Goal: Task Accomplishment & Management: Manage account settings

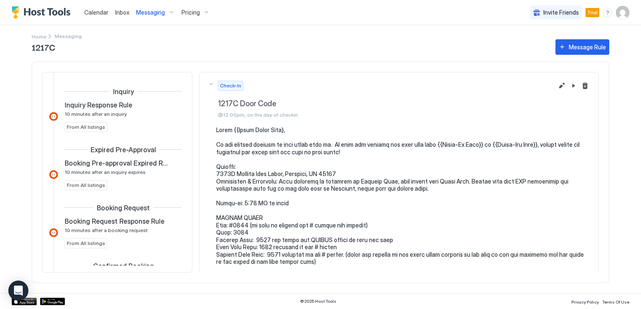
click at [148, 11] on span "Messaging" at bounding box center [150, 13] width 29 height 8
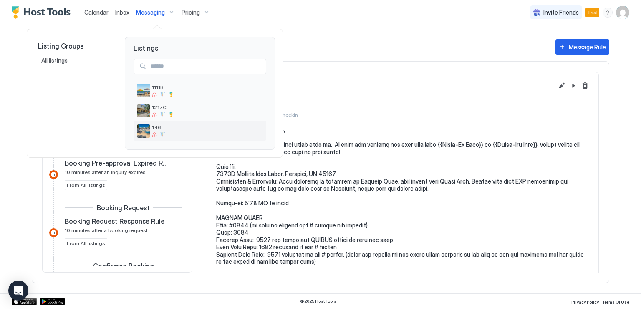
click at [152, 134] on div at bounding box center [154, 134] width 5 height 5
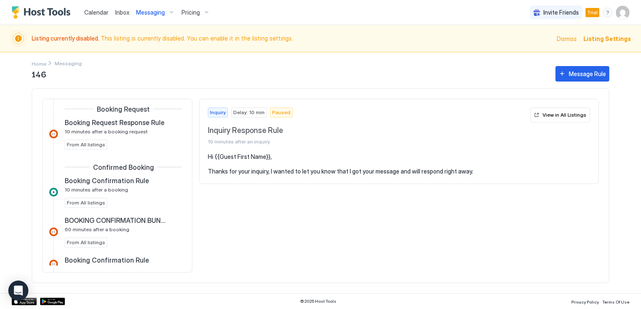
scroll to position [209, 0]
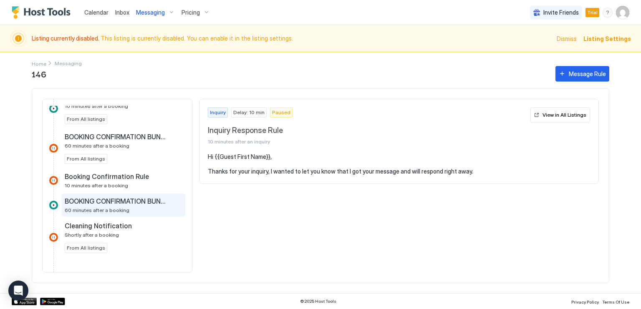
click at [125, 199] on span "BOOKING CONFIRMATION BUNGALOWS" at bounding box center [117, 201] width 104 height 8
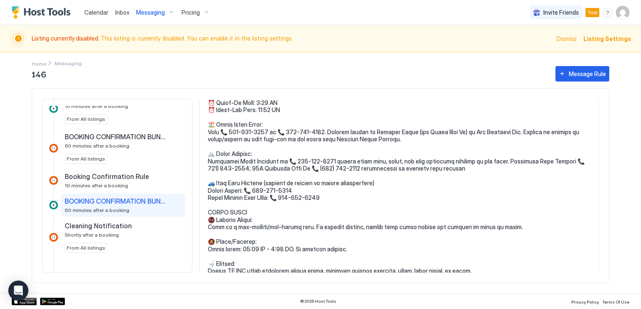
scroll to position [125, 0]
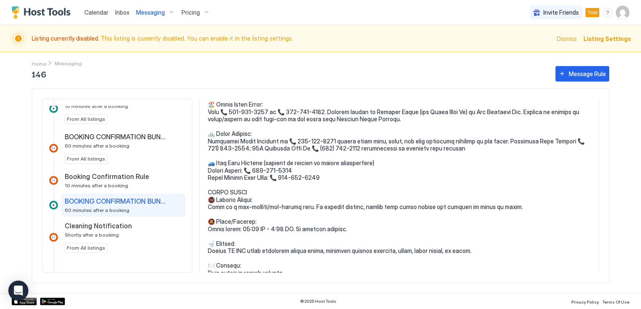
click at [324, 178] on pre at bounding box center [399, 210] width 383 height 365
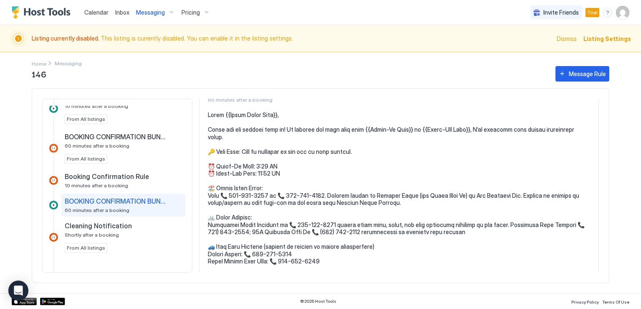
scroll to position [0, 0]
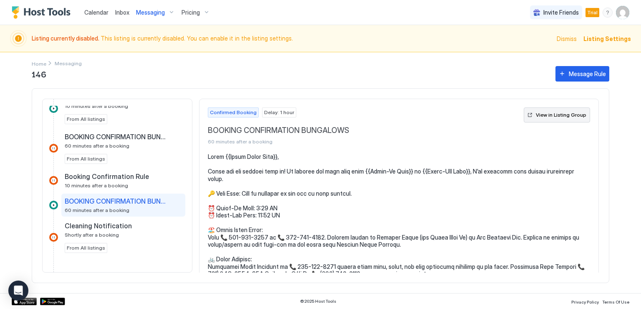
click at [538, 116] on div "View in Listing Group" at bounding box center [561, 115] width 51 height 8
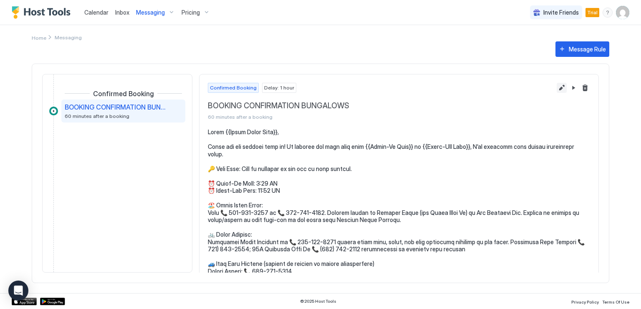
click at [557, 89] on button "Edit message rule" at bounding box center [562, 88] width 10 height 10
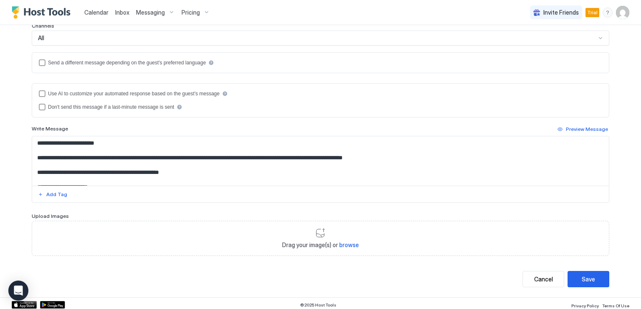
scroll to position [125, 0]
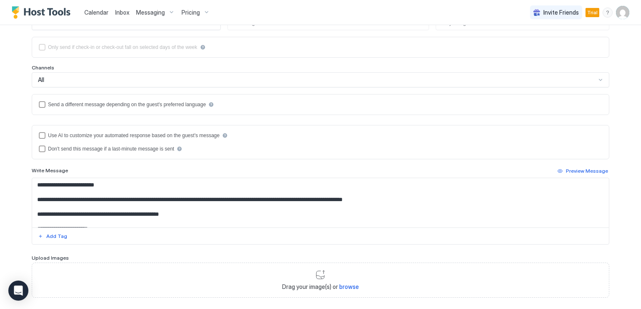
click at [226, 215] on textarea "Input Field" at bounding box center [320, 202] width 577 height 49
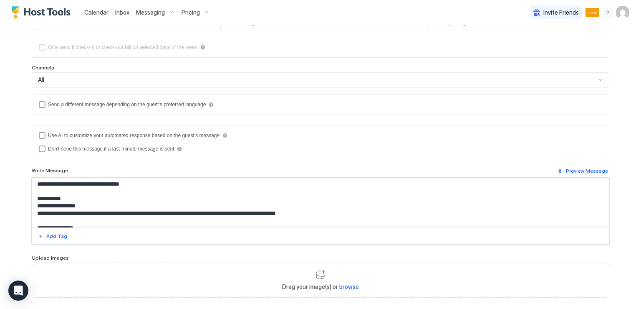
click at [147, 190] on textarea "Input Field" at bounding box center [320, 202] width 577 height 49
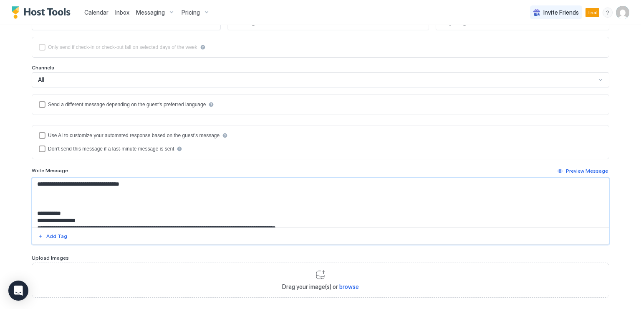
paste textarea "**********"
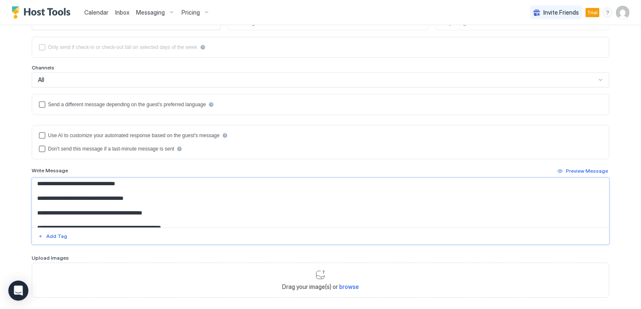
scroll to position [128, 0]
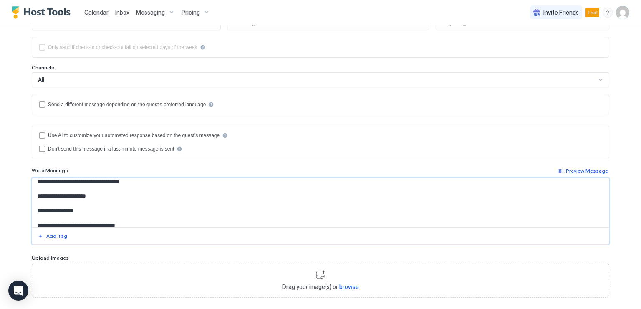
click at [55, 211] on textarea "Input Field" at bounding box center [320, 202] width 577 height 49
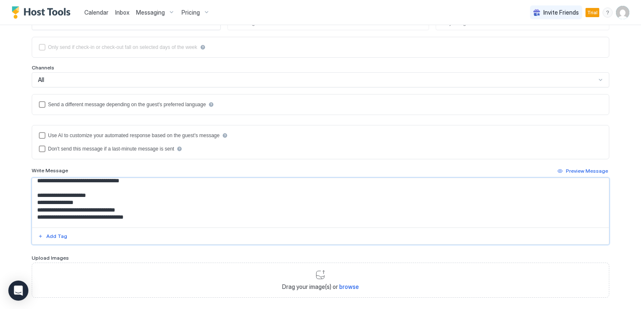
click at [140, 215] on textarea "Input Field" at bounding box center [320, 202] width 577 height 49
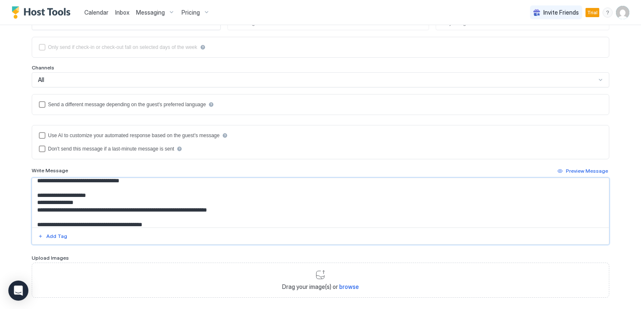
click at [297, 214] on textarea "Input Field" at bounding box center [320, 202] width 577 height 49
click at [398, 211] on textarea "Input Field" at bounding box center [320, 202] width 577 height 49
click at [393, 223] on textarea "Input Field" at bounding box center [320, 202] width 577 height 49
click at [393, 215] on textarea "Input Field" at bounding box center [320, 202] width 577 height 49
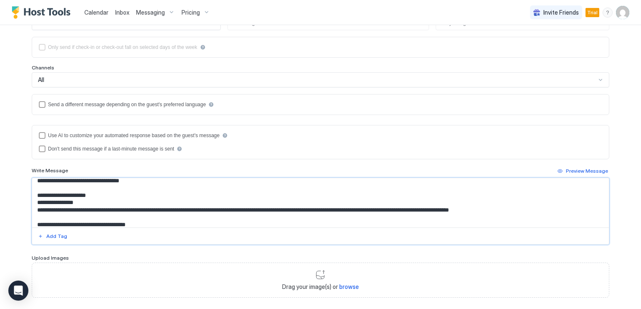
click at [547, 216] on textarea "Input Field" at bounding box center [320, 202] width 577 height 49
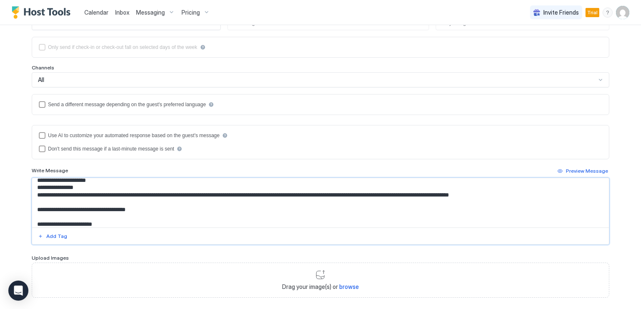
scroll to position [151, 0]
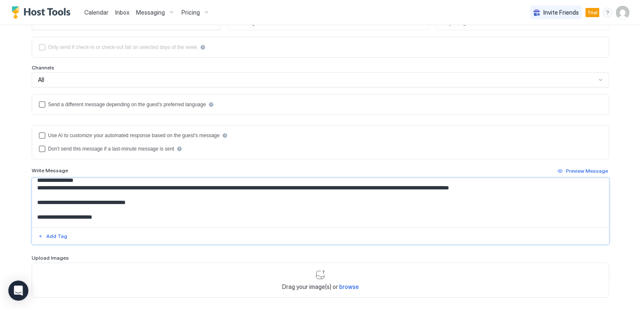
click at [174, 200] on textarea "Input Field" at bounding box center [320, 202] width 577 height 49
click at [165, 206] on textarea "Input Field" at bounding box center [320, 202] width 577 height 49
click at [113, 215] on textarea "Input Field" at bounding box center [320, 202] width 577 height 49
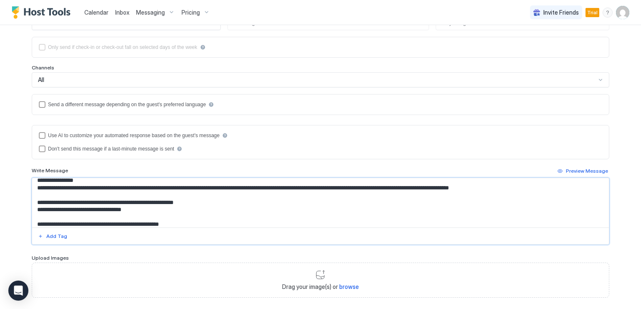
click at [35, 216] on textarea "Input Field" at bounding box center [320, 202] width 577 height 49
click at [125, 221] on textarea "Input Field" at bounding box center [320, 202] width 577 height 49
click at [45, 207] on textarea "Input Field" at bounding box center [320, 202] width 577 height 49
click at [199, 218] on textarea "Input Field" at bounding box center [320, 202] width 577 height 49
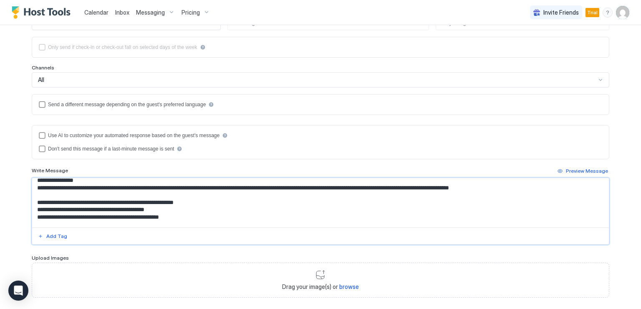
click at [198, 221] on textarea "Input Field" at bounding box center [320, 202] width 577 height 49
click at [76, 218] on textarea "Input Field" at bounding box center [320, 202] width 577 height 49
drag, startPoint x: 34, startPoint y: 215, endPoint x: 117, endPoint y: 218, distance: 83.2
click at [117, 218] on textarea "Input Field" at bounding box center [320, 202] width 577 height 49
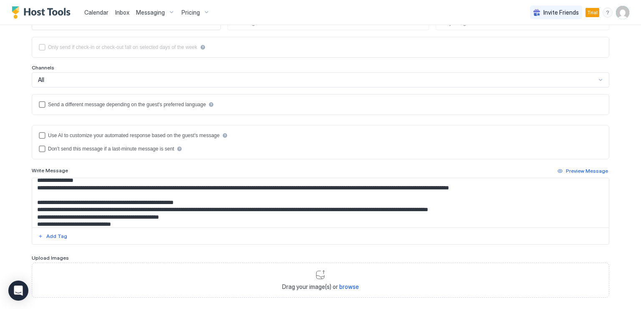
click at [451, 207] on textarea "Input Field" at bounding box center [320, 202] width 577 height 49
drag, startPoint x: 444, startPoint y: 214, endPoint x: 524, endPoint y: 216, distance: 79.4
click at [524, 216] on textarea "Input Field" at bounding box center [320, 202] width 577 height 49
paste textarea "**********"
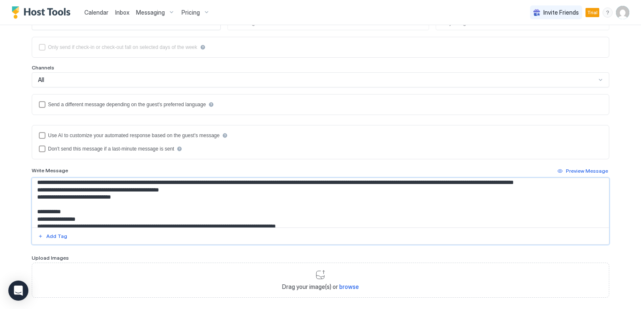
scroll to position [193, 0]
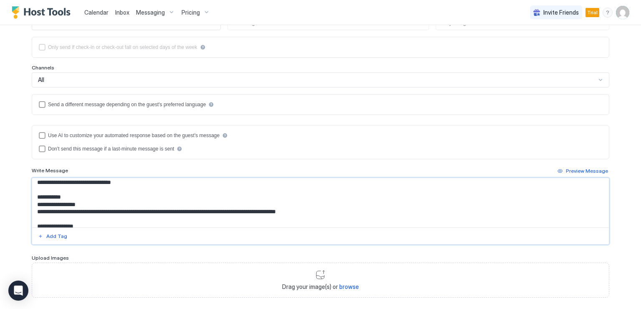
drag, startPoint x: 119, startPoint y: 194, endPoint x: 31, endPoint y: 193, distance: 88.5
click at [32, 193] on textarea "Input Field" at bounding box center [320, 202] width 577 height 49
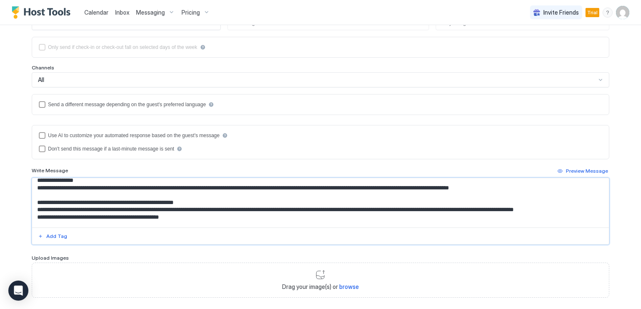
click at [64, 222] on textarea "Input Field" at bounding box center [320, 202] width 577 height 49
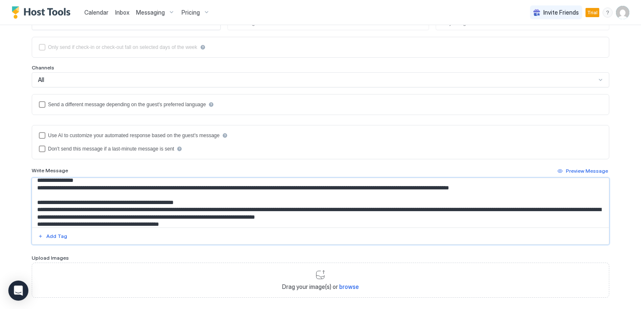
click at [43, 207] on textarea "Input Field" at bounding box center [320, 202] width 577 height 49
click at [43, 180] on textarea "Input Field" at bounding box center [320, 202] width 577 height 49
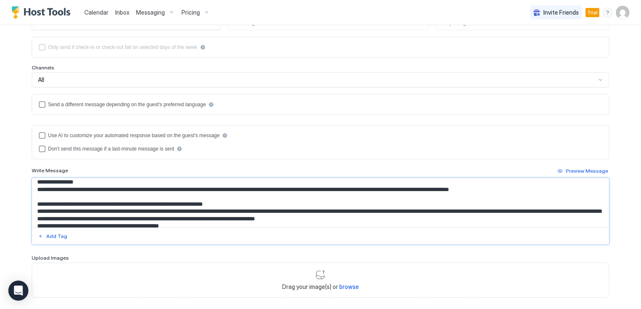
click at [150, 208] on textarea "Input Field" at bounding box center [320, 202] width 577 height 49
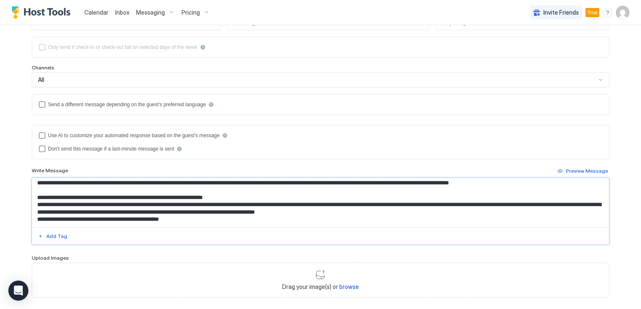
scroll to position [145, 0]
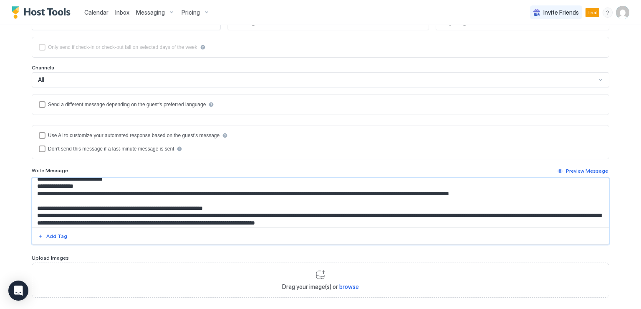
drag, startPoint x: 182, startPoint y: 192, endPoint x: 41, endPoint y: 215, distance: 142.7
click at [41, 215] on textarea "Input Field" at bounding box center [320, 202] width 577 height 49
click at [40, 184] on textarea "Input Field" at bounding box center [320, 202] width 577 height 49
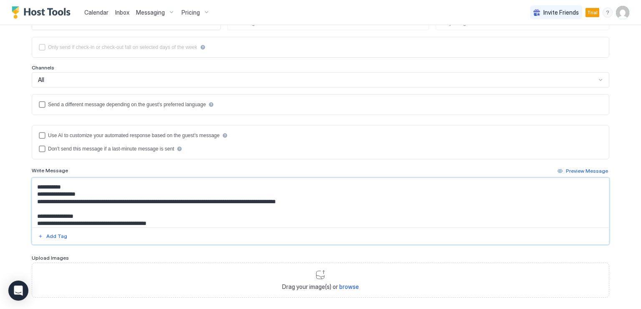
scroll to position [170, 0]
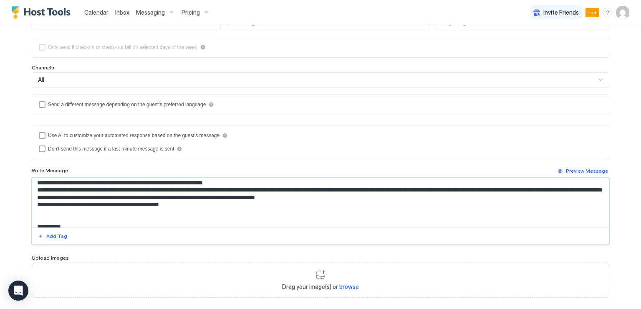
drag, startPoint x: 35, startPoint y: 184, endPoint x: 229, endPoint y: 215, distance: 196.6
click at [229, 215] on textarea "Input Field" at bounding box center [320, 202] width 577 height 49
click at [59, 195] on textarea "Input Field" at bounding box center [320, 202] width 577 height 49
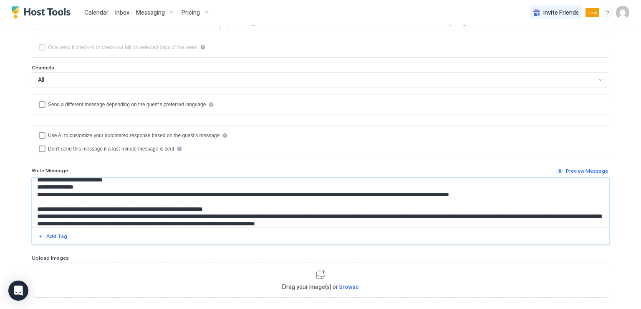
scroll to position [171, 0]
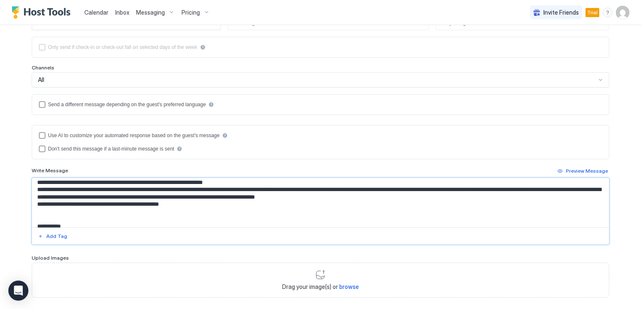
drag, startPoint x: 36, startPoint y: 199, endPoint x: 185, endPoint y: 212, distance: 149.6
click at [185, 212] on textarea "Input Field" at bounding box center [320, 202] width 577 height 49
paste textarea "**********"
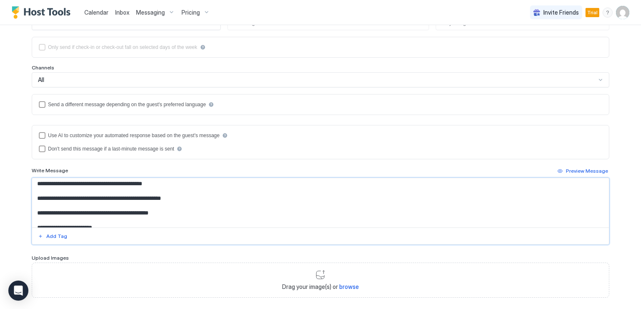
scroll to position [157, 0]
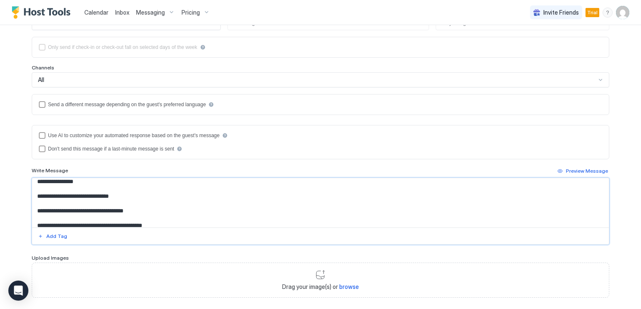
click at [87, 186] on textarea "Input Field" at bounding box center [320, 202] width 577 height 49
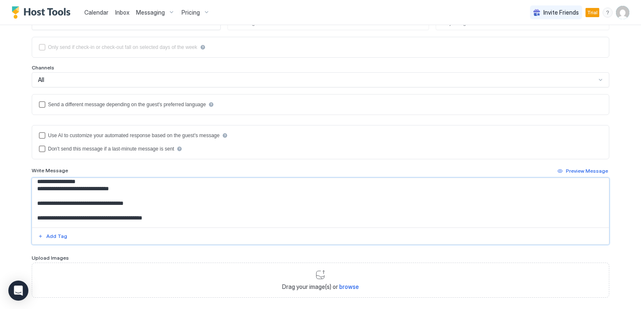
scroll to position [150, 0]
click at [35, 200] on textarea "Input Field" at bounding box center [320, 202] width 577 height 49
paste textarea "*"
click at [35, 209] on textarea "Input Field" at bounding box center [320, 202] width 577 height 49
paste textarea "*"
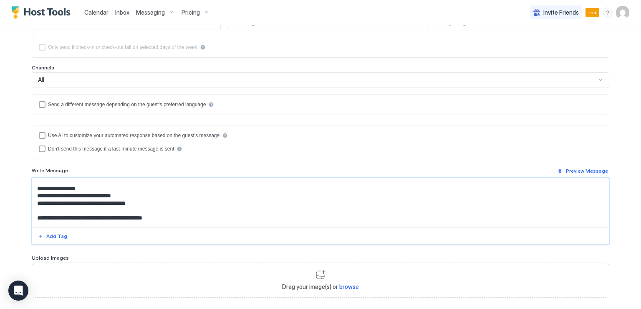
click at [37, 203] on textarea "Input Field" at bounding box center [320, 202] width 577 height 49
click at [38, 214] on textarea "Input Field" at bounding box center [320, 202] width 577 height 49
paste textarea "*"
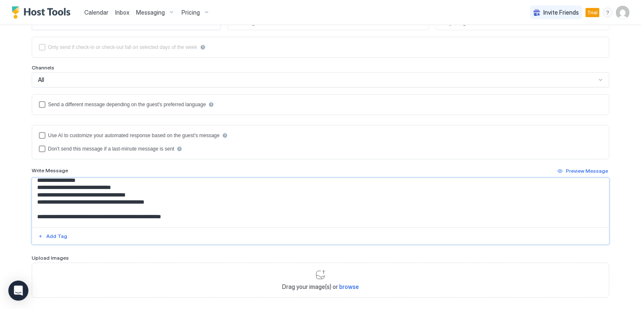
scroll to position [165, 0]
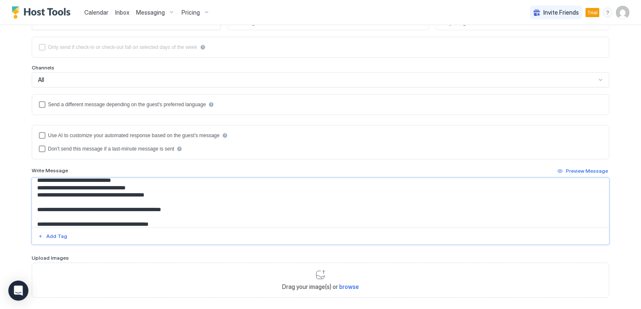
paste textarea "*"
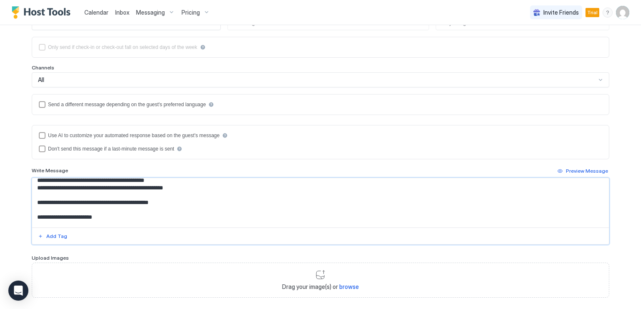
paste textarea "*"
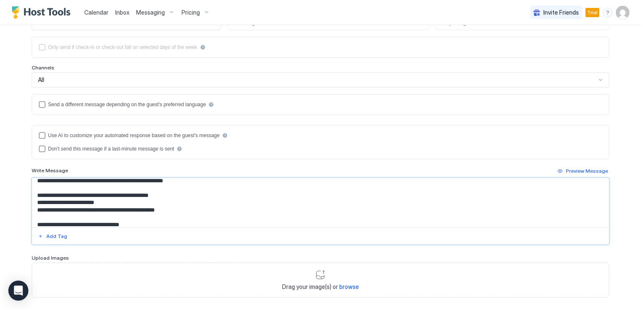
paste textarea "*"
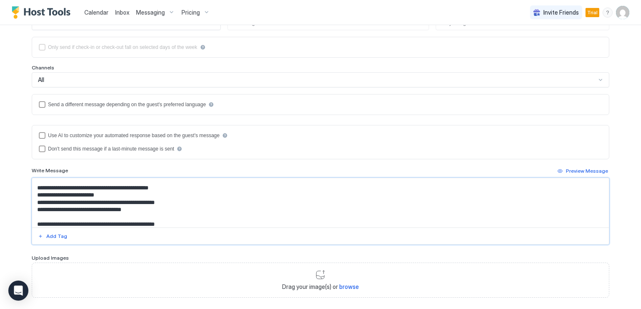
paste textarea "*"
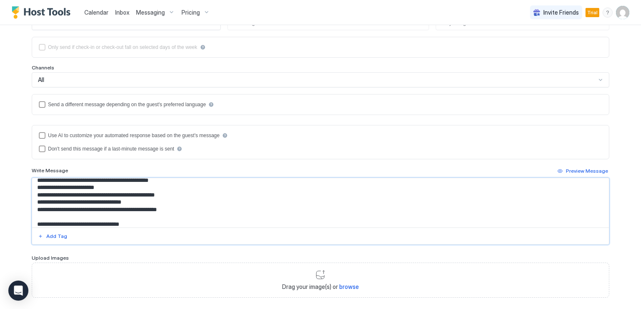
paste textarea "*"
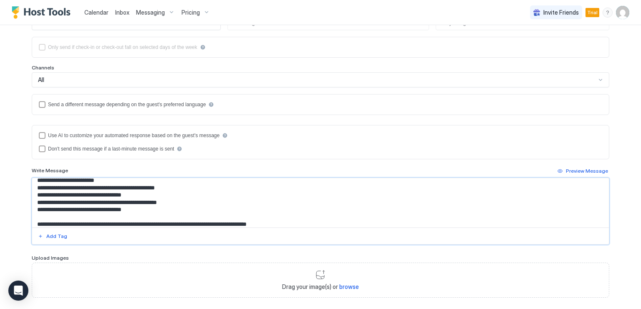
paste textarea "*"
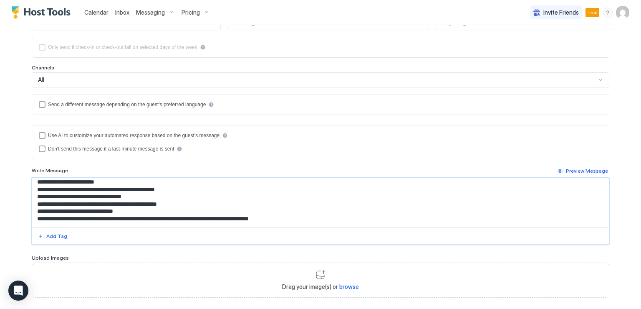
scroll to position [200, 0]
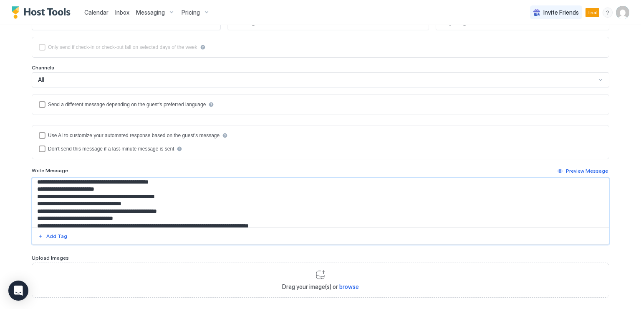
drag, startPoint x: 35, startPoint y: 195, endPoint x: 120, endPoint y: 198, distance: 84.8
click at [120, 198] on textarea "Input Field" at bounding box center [320, 202] width 577 height 49
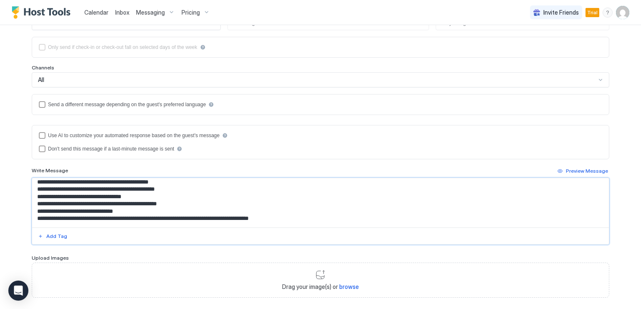
drag, startPoint x: 181, startPoint y: 187, endPoint x: 136, endPoint y: 186, distance: 45.1
click at [136, 186] on textarea "Input Field" at bounding box center [320, 202] width 577 height 49
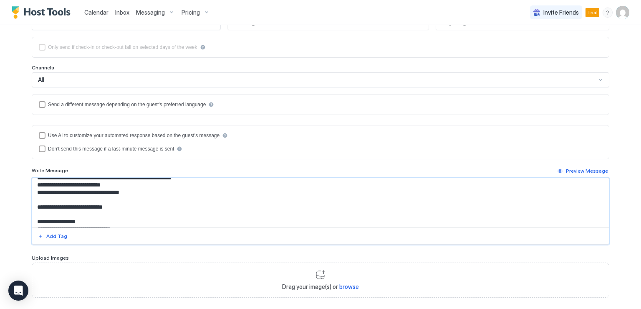
scroll to position [159, 0]
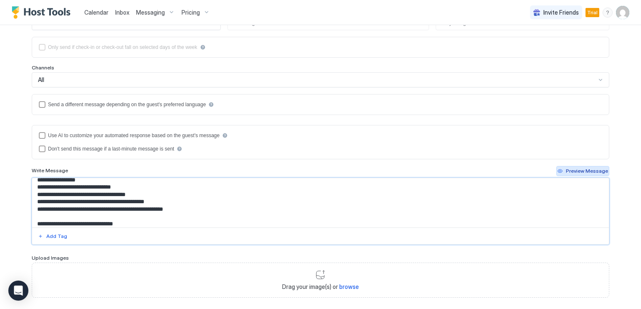
type textarea "**********"
click at [575, 167] on div "Preview Message" at bounding box center [587, 171] width 42 height 8
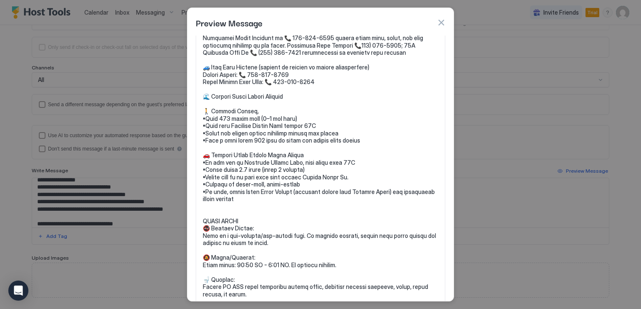
scroll to position [84, 0]
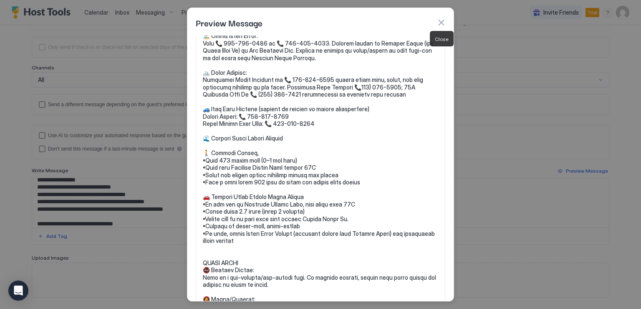
click at [443, 23] on button "button" at bounding box center [441, 22] width 8 height 8
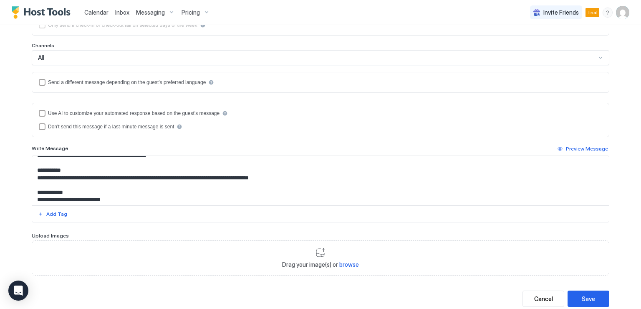
scroll to position [169, 0]
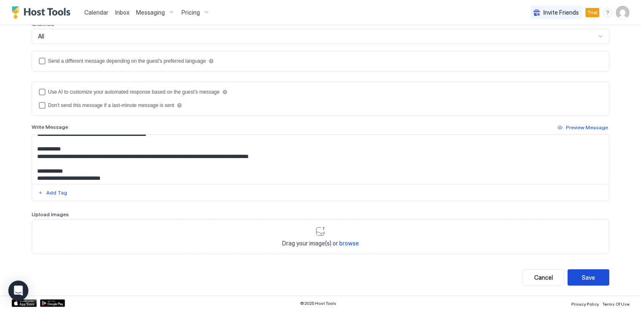
click at [593, 276] on button "Save" at bounding box center [589, 277] width 42 height 16
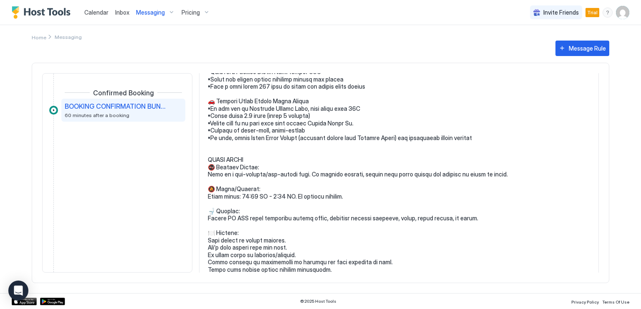
scroll to position [251, 0]
click at [312, 242] on pre at bounding box center [399, 118] width 383 height 482
click at [281, 254] on pre at bounding box center [399, 118] width 383 height 482
click at [246, 145] on pre at bounding box center [399, 118] width 383 height 482
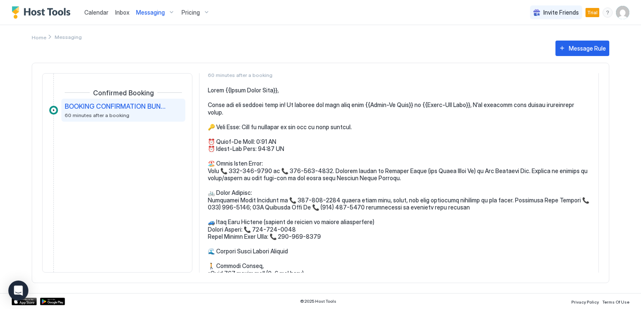
scroll to position [0, 0]
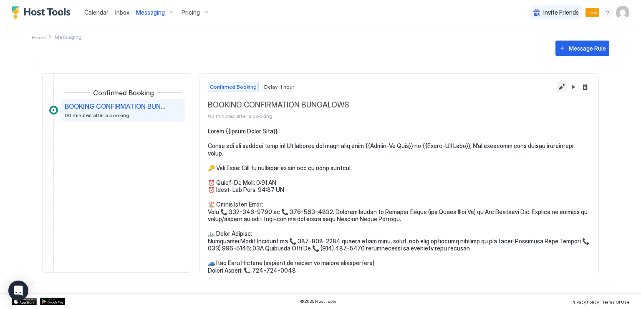
click at [557, 88] on button "Edit message rule" at bounding box center [562, 87] width 10 height 10
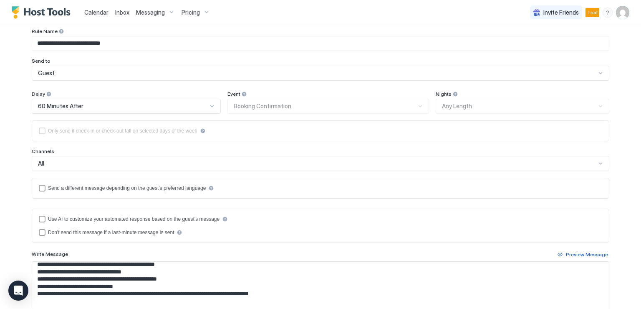
scroll to position [251, 0]
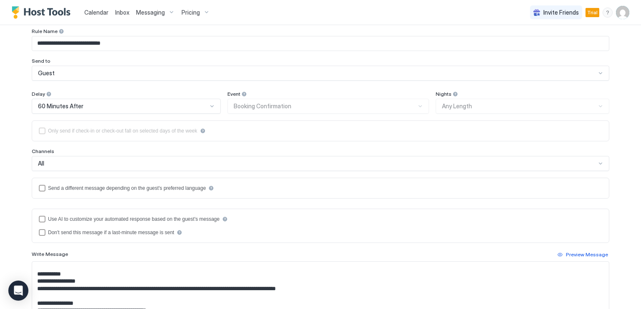
click at [55, 271] on textarea "Input Field" at bounding box center [320, 285] width 577 height 49
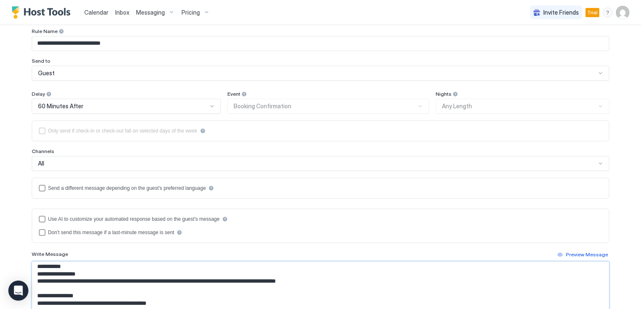
paste textarea "**********"
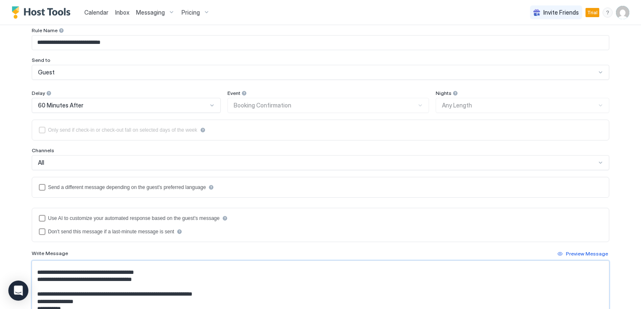
scroll to position [244, 0]
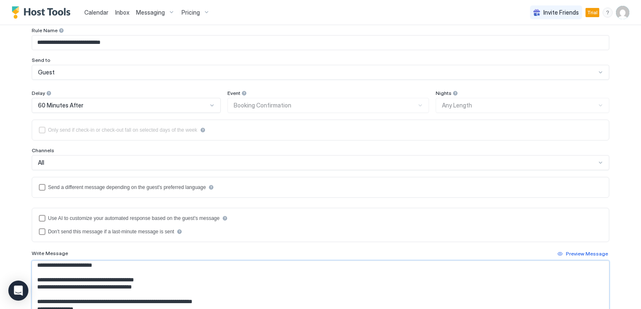
click at [32, 271] on textarea "Input Field" at bounding box center [320, 285] width 577 height 49
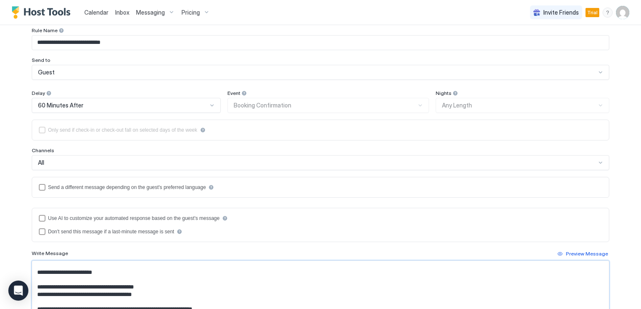
click at [57, 288] on textarea "Input Field" at bounding box center [320, 285] width 577 height 49
click at [32, 276] on textarea "Input Field" at bounding box center [320, 285] width 577 height 49
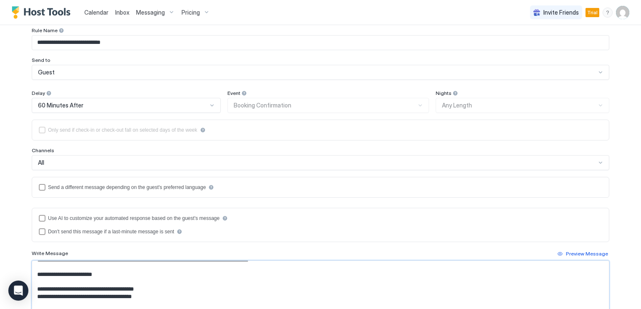
scroll to position [292, 0]
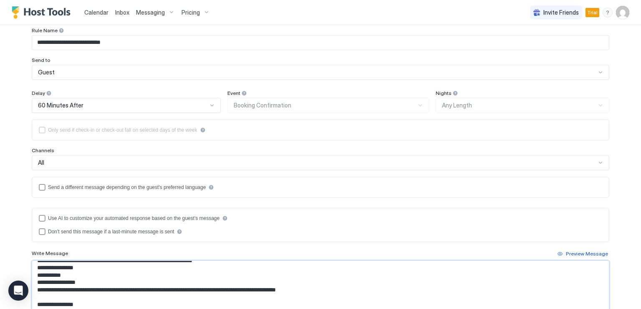
click at [244, 266] on textarea "Input Field" at bounding box center [320, 285] width 577 height 49
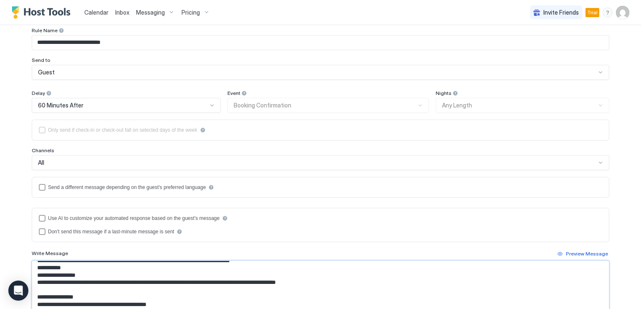
scroll to position [285, 0]
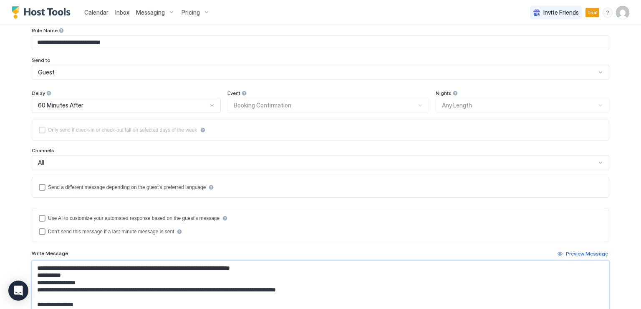
click at [298, 274] on textarea "Input Field" at bounding box center [320, 285] width 577 height 49
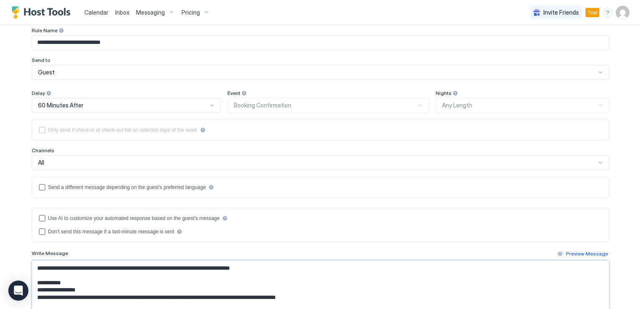
scroll to position [243, 0]
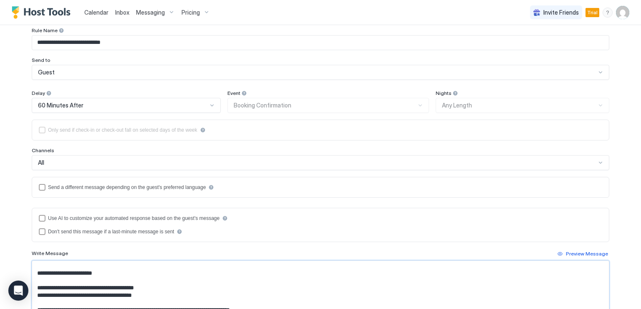
click at [165, 292] on textarea "Input Field" at bounding box center [320, 285] width 577 height 49
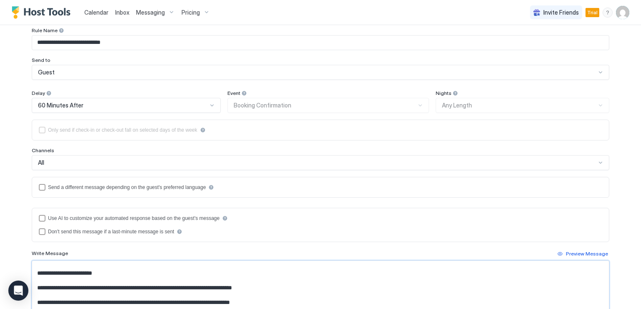
click at [73, 291] on textarea "Input Field" at bounding box center [320, 285] width 577 height 49
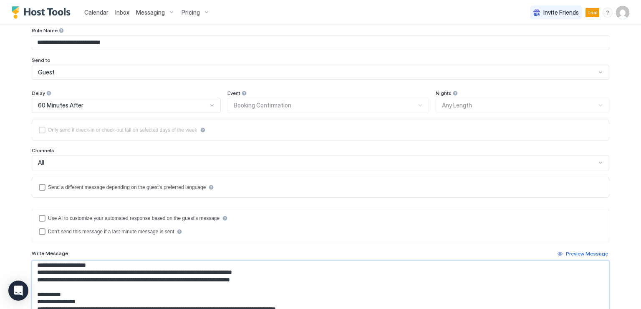
scroll to position [263, 0]
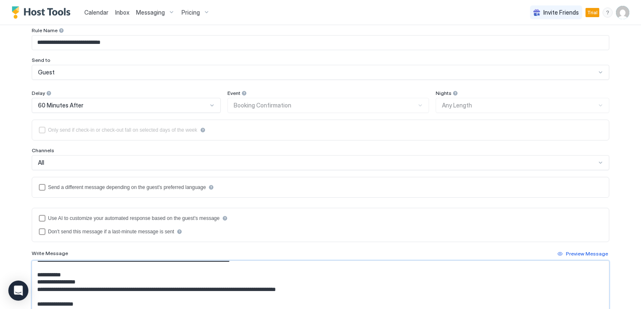
click at [64, 273] on textarea "Input Field" at bounding box center [320, 285] width 577 height 49
click at [97, 271] on textarea "Input Field" at bounding box center [320, 285] width 577 height 49
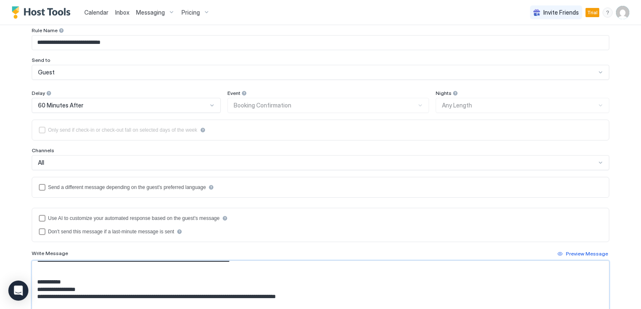
paste textarea "**********"
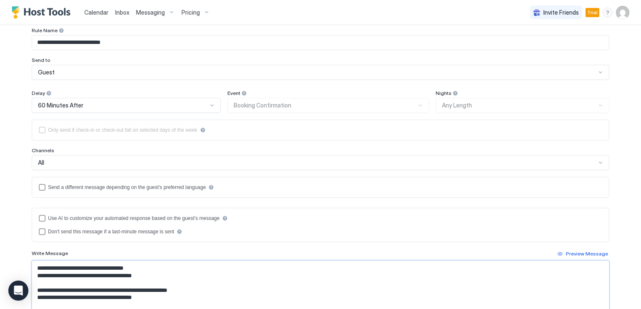
scroll to position [265, 0]
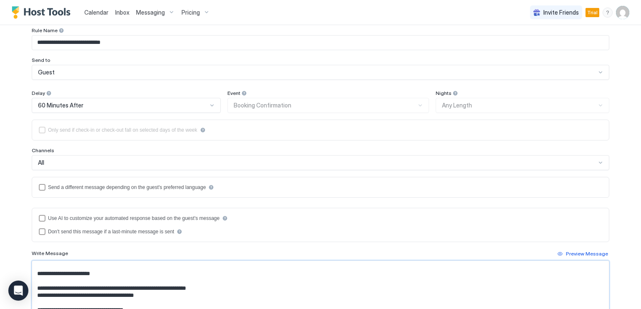
click at [74, 286] on textarea "Input Field" at bounding box center [320, 285] width 577 height 49
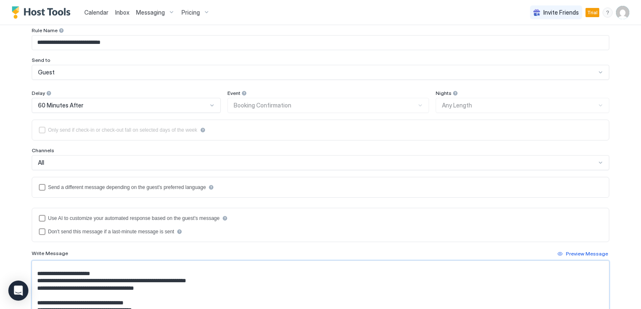
drag, startPoint x: 115, startPoint y: 285, endPoint x: 209, endPoint y: 286, distance: 94.0
click at [209, 286] on textarea "Input Field" at bounding box center [320, 285] width 577 height 49
click at [197, 296] on textarea "Input Field" at bounding box center [320, 285] width 577 height 49
drag, startPoint x: 134, startPoint y: 286, endPoint x: 218, endPoint y: 288, distance: 84.4
click at [218, 288] on textarea "Input Field" at bounding box center [320, 285] width 577 height 49
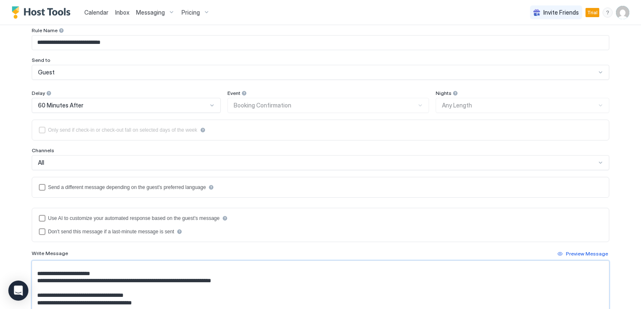
click at [262, 286] on textarea "Input Field" at bounding box center [320, 285] width 577 height 49
click at [134, 294] on textarea "Input Field" at bounding box center [320, 285] width 577 height 49
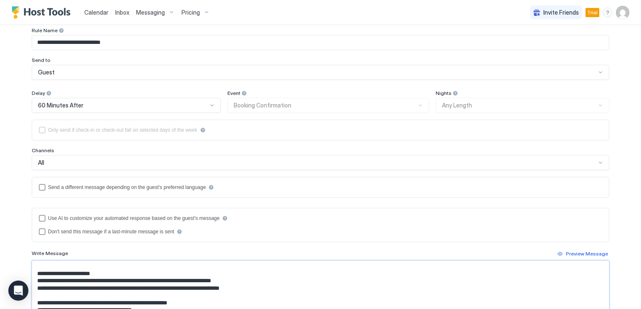
click at [261, 296] on textarea "Input Field" at bounding box center [320, 285] width 577 height 49
click at [169, 300] on textarea "Input Field" at bounding box center [320, 285] width 577 height 49
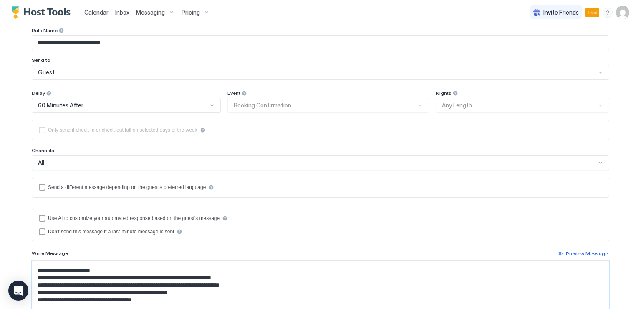
scroll to position [275, 0]
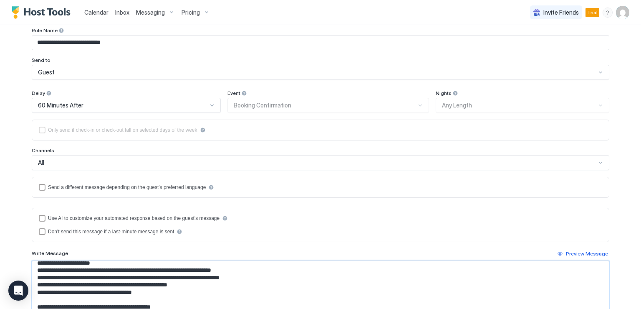
click at [203, 291] on textarea "Input Field" at bounding box center [320, 285] width 577 height 49
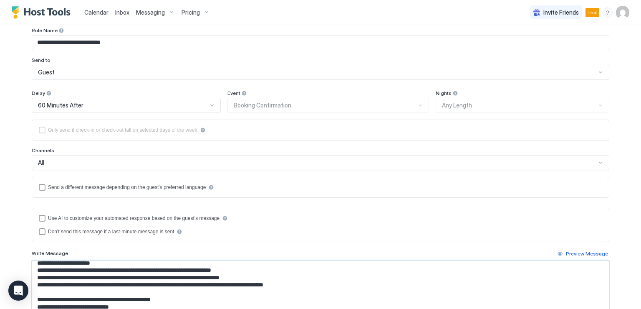
click at [342, 291] on textarea "Input Field" at bounding box center [320, 285] width 577 height 49
click at [176, 297] on textarea "Input Field" at bounding box center [320, 285] width 577 height 49
click at [284, 301] on textarea "Input Field" at bounding box center [320, 285] width 577 height 49
click at [194, 303] on textarea "Input Field" at bounding box center [320, 285] width 577 height 49
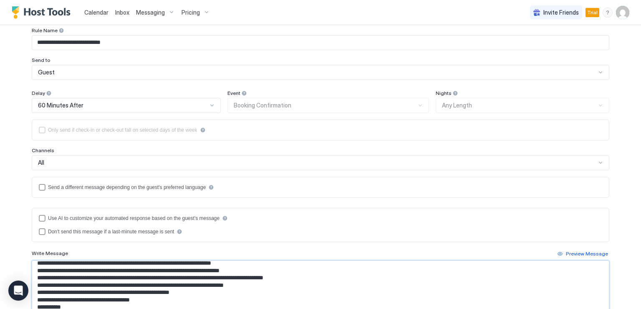
scroll to position [290, 0]
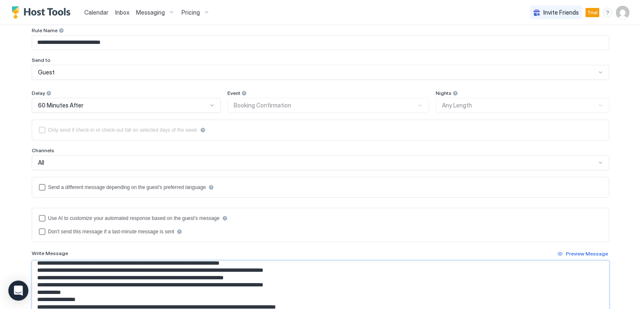
click at [336, 286] on textarea "Input Field" at bounding box center [320, 285] width 577 height 49
click at [334, 291] on textarea "Input Field" at bounding box center [320, 285] width 577 height 49
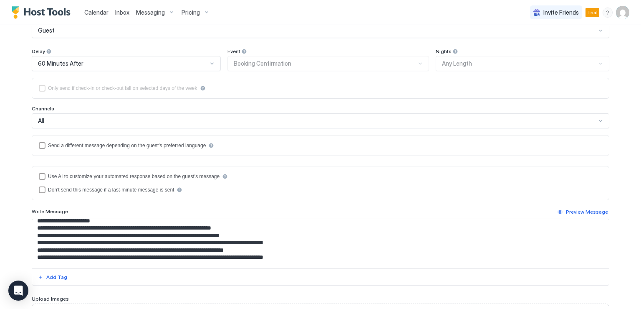
scroll to position [292, 0]
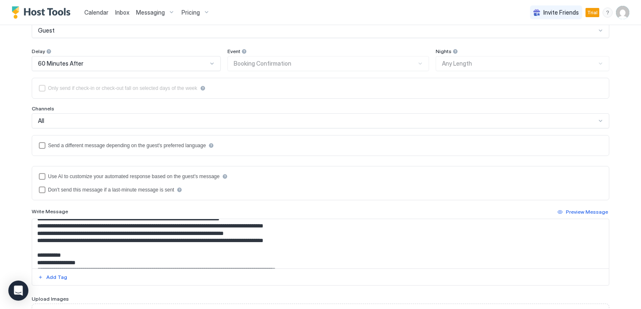
click at [322, 247] on textarea "Input Field" at bounding box center [320, 243] width 577 height 49
paste textarea "**********"
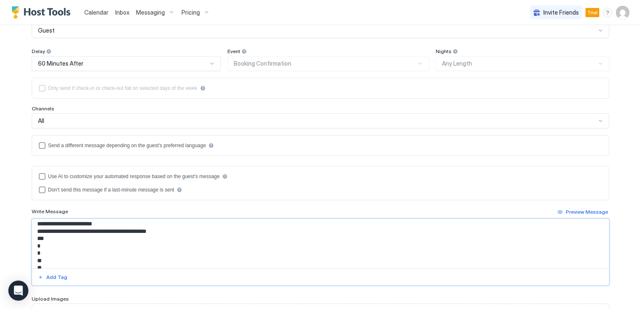
scroll to position [309, 0]
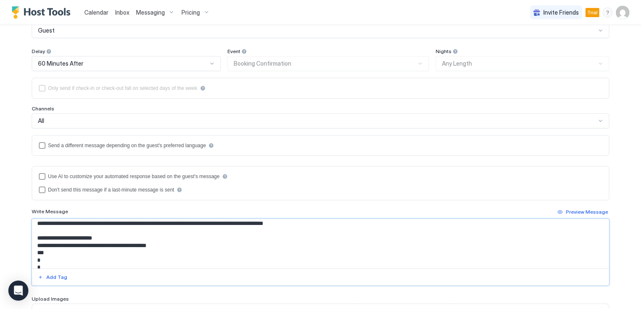
click at [174, 251] on textarea "Input Field" at bounding box center [320, 243] width 577 height 49
drag, startPoint x: 143, startPoint y: 251, endPoint x: 167, endPoint y: 256, distance: 25.1
click at [167, 256] on textarea "Input Field" at bounding box center [320, 243] width 577 height 49
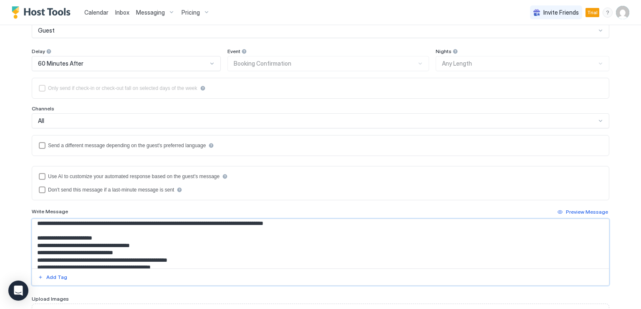
click at [144, 257] on textarea "Input Field" at bounding box center [320, 243] width 577 height 49
drag, startPoint x: 146, startPoint y: 258, endPoint x: 34, endPoint y: 259, distance: 111.5
click at [34, 259] on textarea "Input Field" at bounding box center [320, 243] width 577 height 49
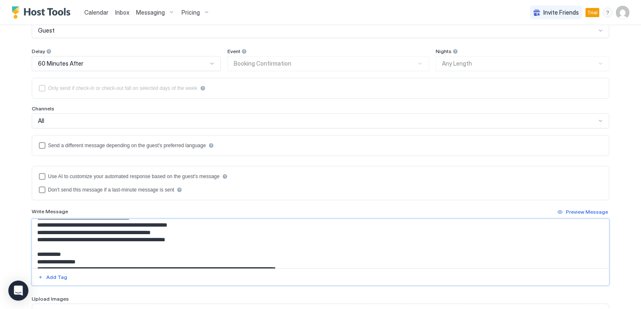
scroll to position [354, 0]
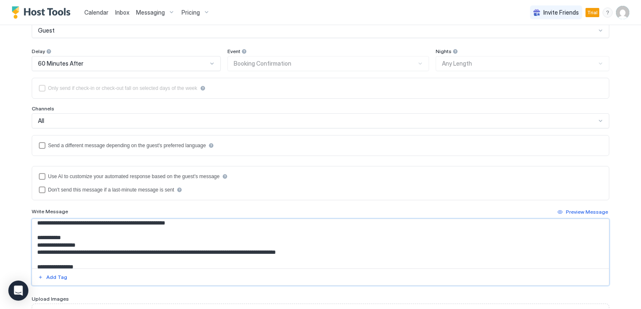
drag, startPoint x: 165, startPoint y: 258, endPoint x: 204, endPoint y: 244, distance: 40.8
click at [204, 244] on textarea "Input Field" at bounding box center [320, 243] width 577 height 49
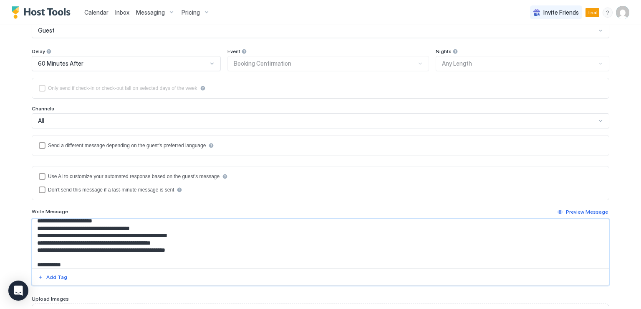
scroll to position [312, 0]
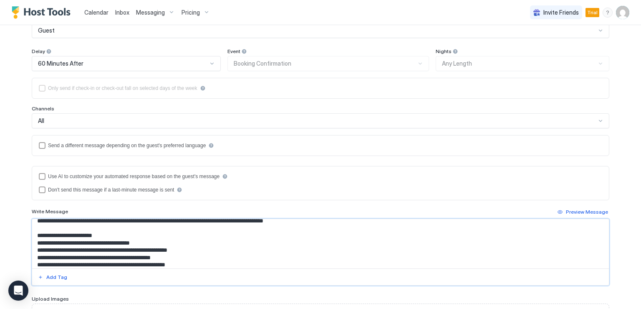
click at [204, 253] on textarea "Input Field" at bounding box center [320, 243] width 577 height 49
drag, startPoint x: 171, startPoint y: 256, endPoint x: 198, endPoint y: 258, distance: 27.3
click at [198, 258] on textarea "Input Field" at bounding box center [320, 243] width 577 height 49
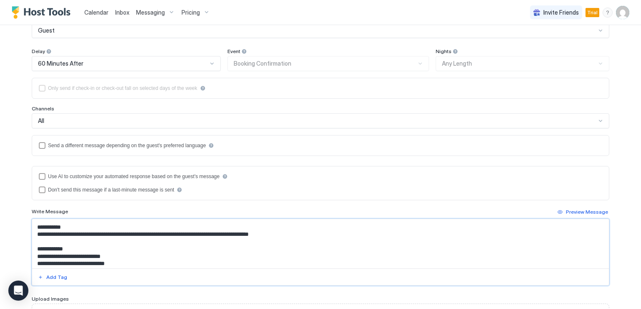
drag, startPoint x: 142, startPoint y: 263, endPoint x: 171, endPoint y: 238, distance: 38.0
click at [171, 238] on textarea "Input Field" at bounding box center [320, 243] width 577 height 49
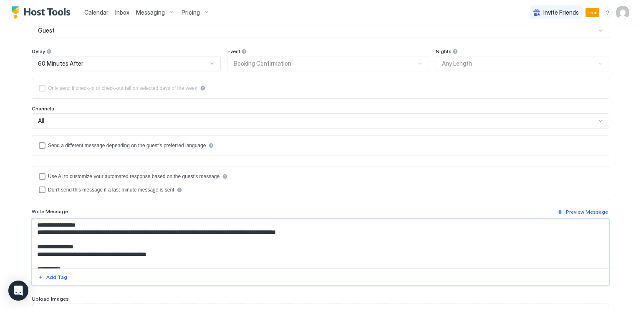
scroll to position [332, 0]
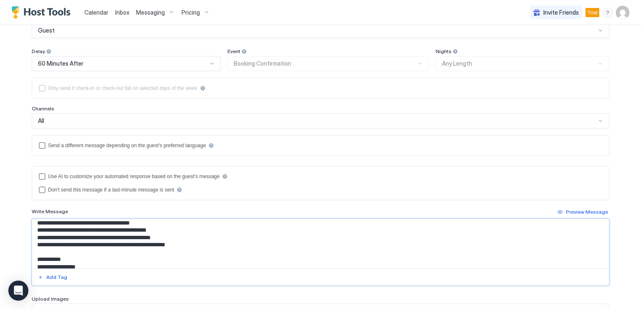
click at [171, 238] on textarea "Input Field" at bounding box center [320, 243] width 577 height 49
drag, startPoint x: 143, startPoint y: 243, endPoint x: 185, endPoint y: 243, distance: 42.2
click at [185, 243] on textarea "Input Field" at bounding box center [320, 243] width 577 height 49
drag, startPoint x: 157, startPoint y: 250, endPoint x: 198, endPoint y: 253, distance: 40.6
click at [198, 253] on textarea "Input Field" at bounding box center [320, 243] width 577 height 49
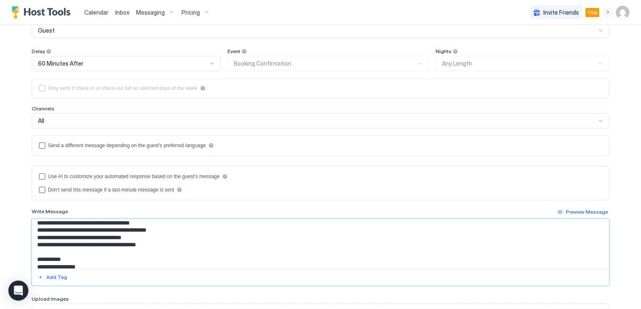
click at [141, 228] on textarea "Input Field" at bounding box center [320, 243] width 577 height 49
click at [162, 233] on textarea "Input Field" at bounding box center [320, 243] width 577 height 49
type textarea "**********"
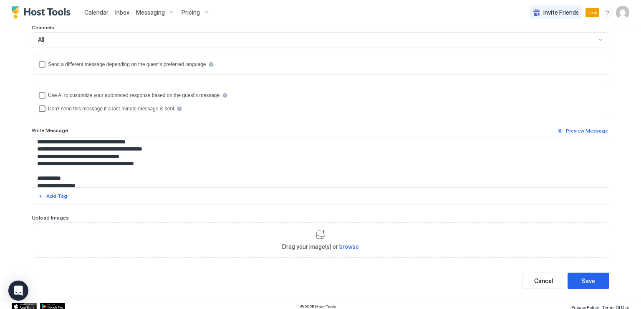
scroll to position [169, 0]
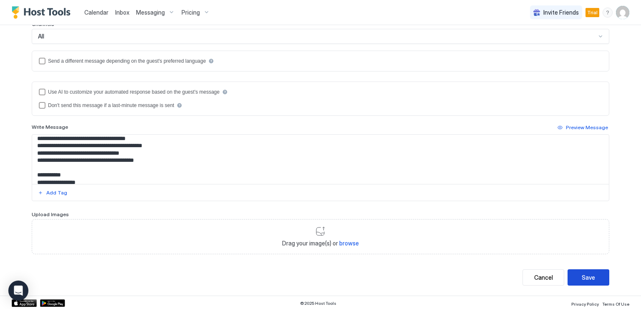
click at [580, 281] on button "Save" at bounding box center [589, 277] width 42 height 16
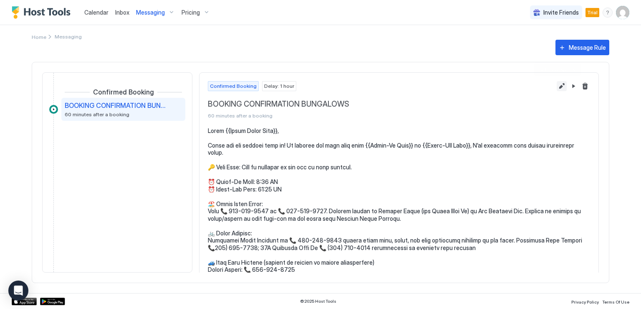
click at [557, 84] on button "Edit message rule" at bounding box center [562, 86] width 10 height 10
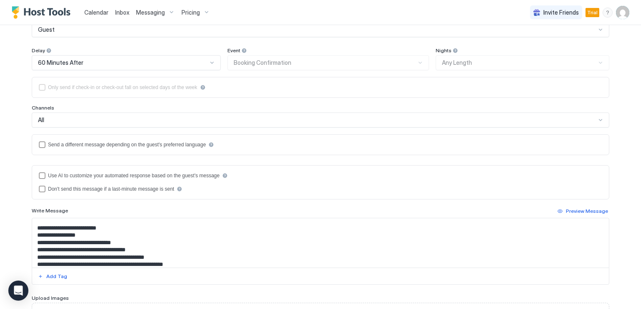
scroll to position [125, 0]
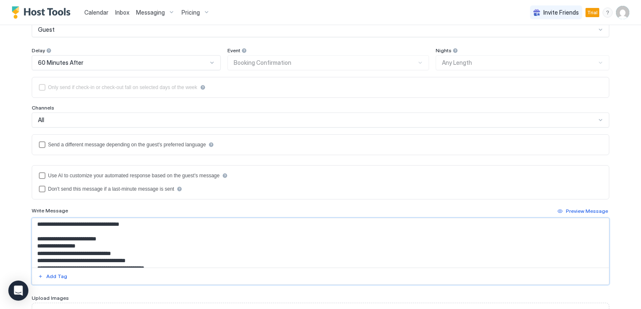
drag, startPoint x: 36, startPoint y: 258, endPoint x: 32, endPoint y: 258, distance: 4.2
click at [32, 258] on textarea "Input Field" at bounding box center [320, 242] width 577 height 49
click at [90, 238] on textarea "Input Field" at bounding box center [320, 242] width 577 height 49
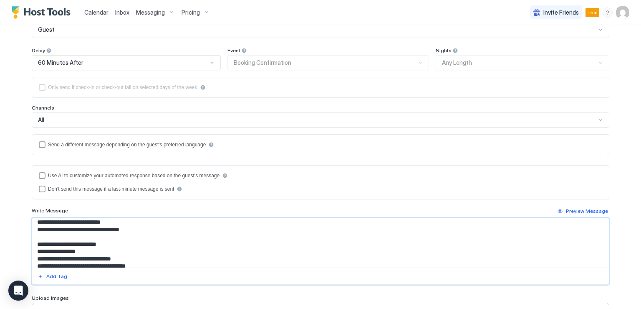
scroll to position [112, 0]
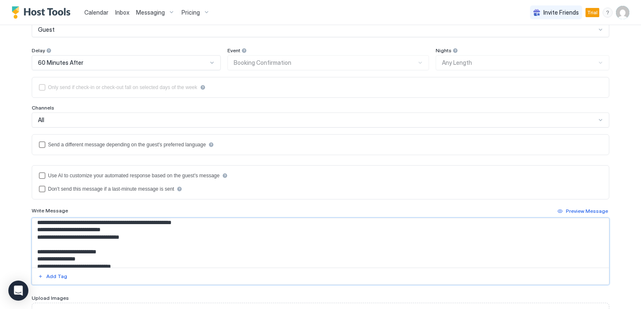
paste textarea "*"
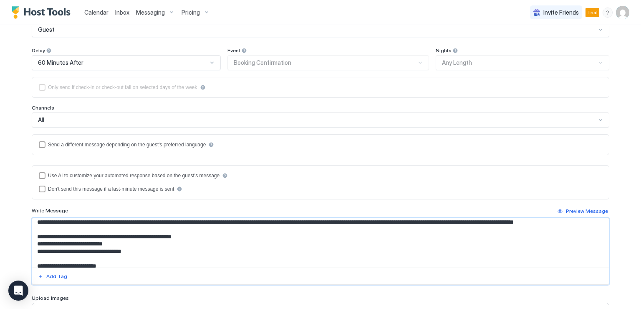
scroll to position [91, 0]
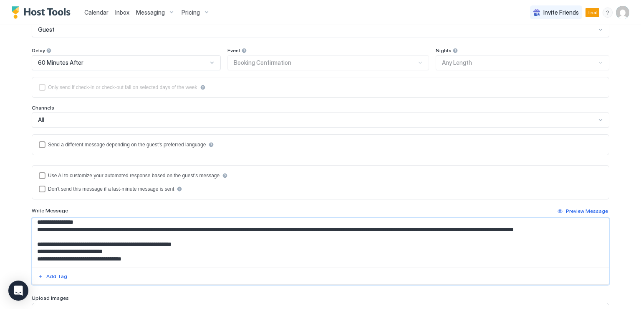
paste textarea "*"
click at [326, 227] on textarea "Input Field" at bounding box center [320, 242] width 577 height 49
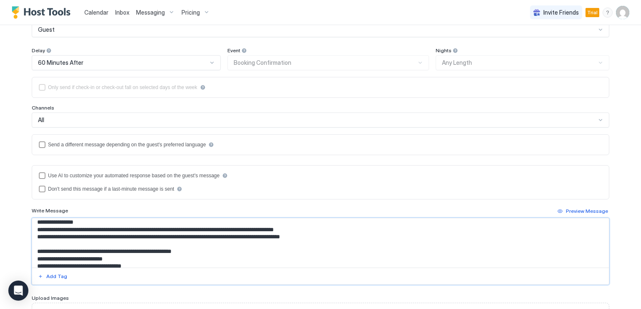
paste textarea "*"
click at [150, 234] on textarea "Input Field" at bounding box center [320, 242] width 577 height 49
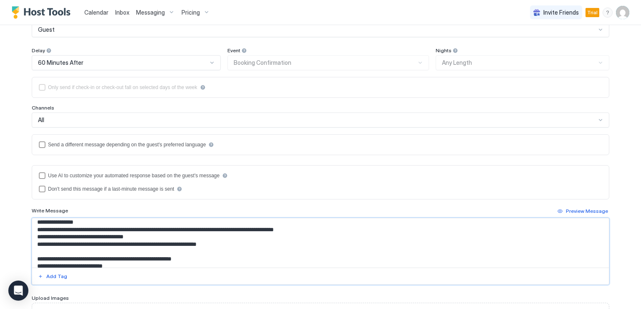
paste textarea "*"
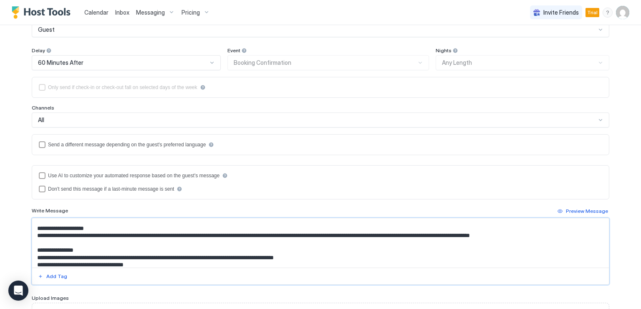
scroll to position [49, 0]
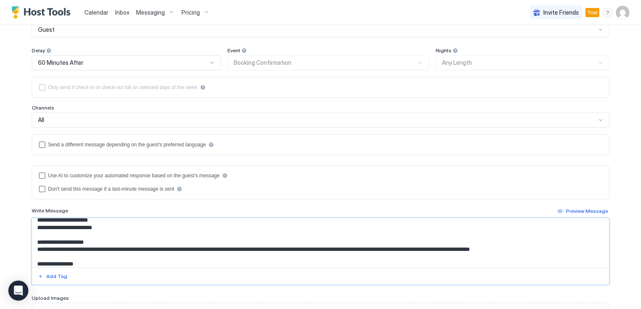
click at [189, 246] on textarea "Input Field" at bounding box center [320, 242] width 577 height 49
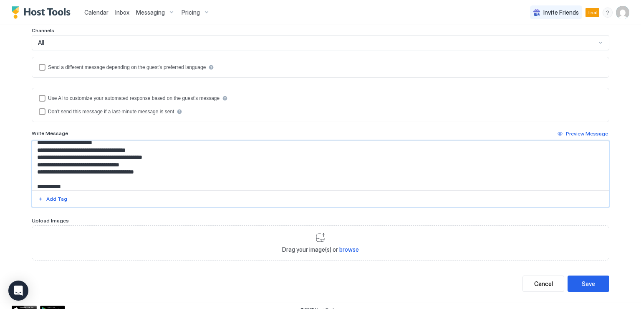
scroll to position [169, 0]
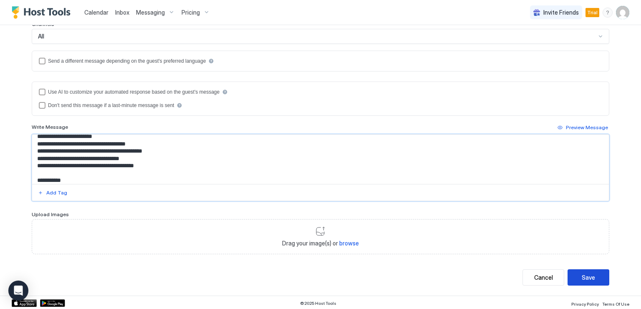
type textarea "**********"
click at [575, 280] on button "Save" at bounding box center [589, 277] width 42 height 16
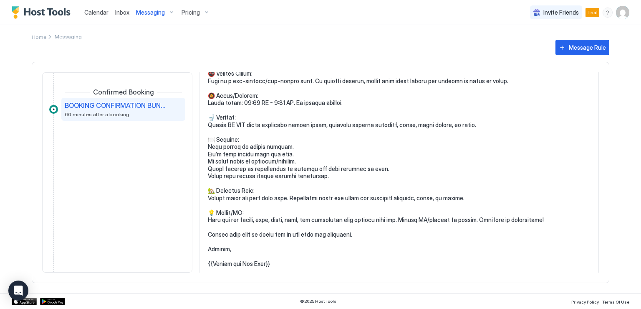
scroll to position [461, 0]
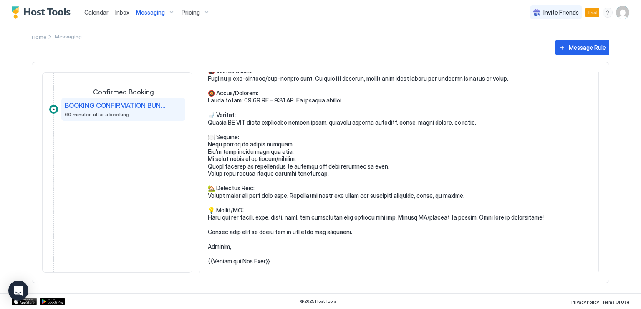
click at [145, 10] on span "Messaging" at bounding box center [150, 13] width 29 height 8
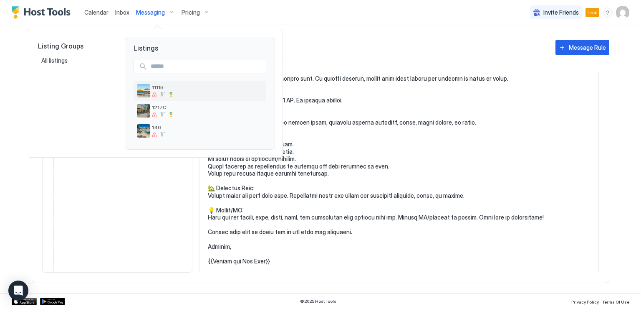
click at [147, 88] on img "listing image" at bounding box center [143, 90] width 13 height 13
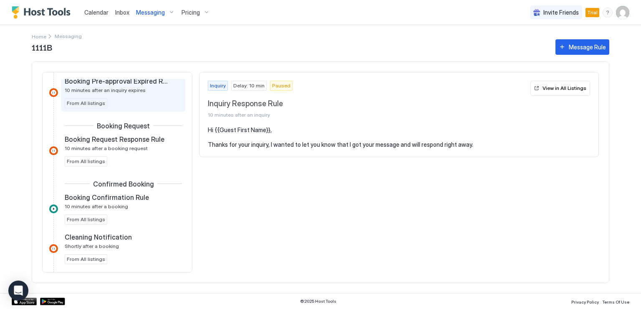
scroll to position [84, 0]
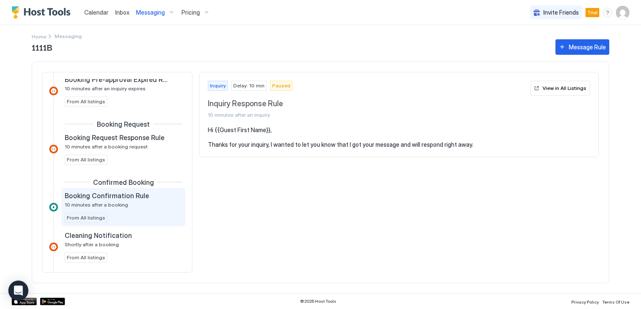
click at [130, 194] on span "Booking Confirmation Rule" at bounding box center [107, 195] width 84 height 8
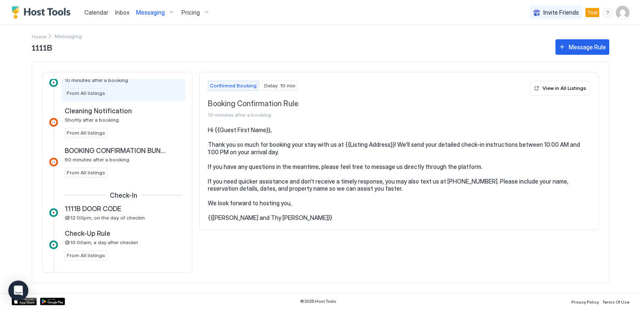
scroll to position [209, 0]
click at [122, 206] on div "1111B DOOR CODE" at bounding box center [118, 207] width 106 height 8
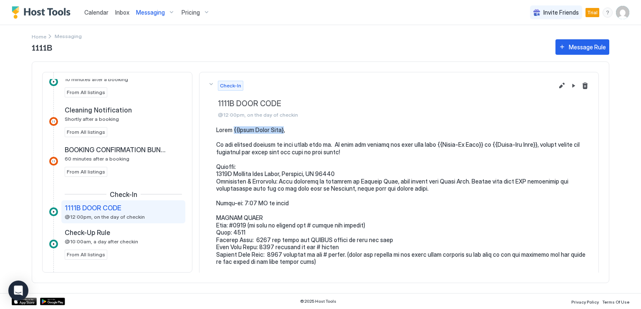
drag, startPoint x: 231, startPoint y: 128, endPoint x: 283, endPoint y: 129, distance: 52.6
click at [557, 84] on button "Edit message rule" at bounding box center [562, 86] width 10 height 10
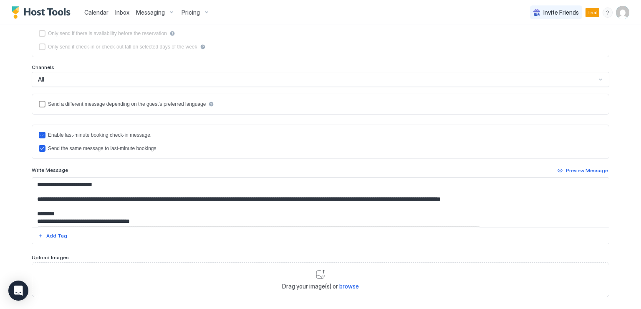
scroll to position [167, 0]
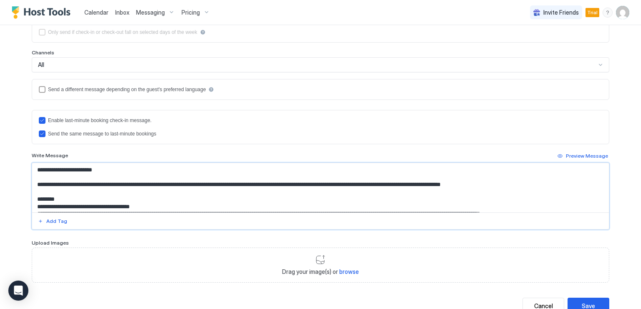
drag, startPoint x: 48, startPoint y: 167, endPoint x: 104, endPoint y: 170, distance: 56.4
click at [104, 170] on textarea "Input Field" at bounding box center [320, 187] width 577 height 49
type textarea "**********"
click at [49, 221] on div "Add Tag" at bounding box center [56, 221] width 21 height 8
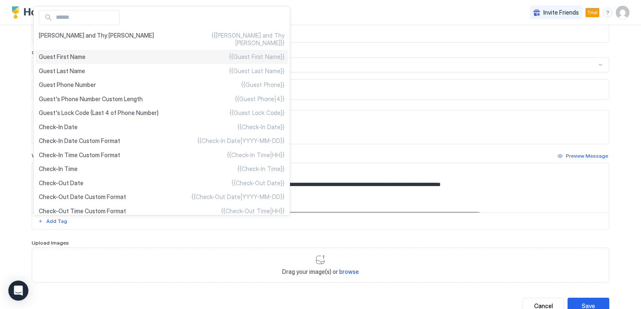
click at [70, 53] on span "Guest First Name" at bounding box center [62, 57] width 47 height 8
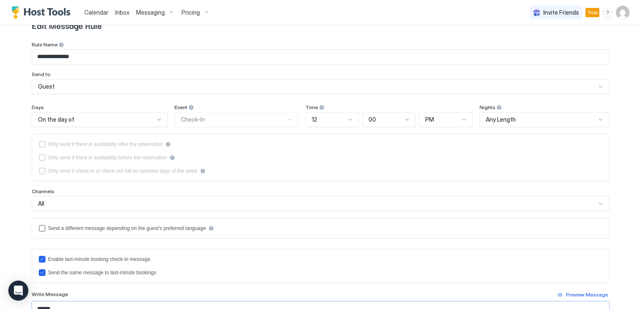
scroll to position [0, 0]
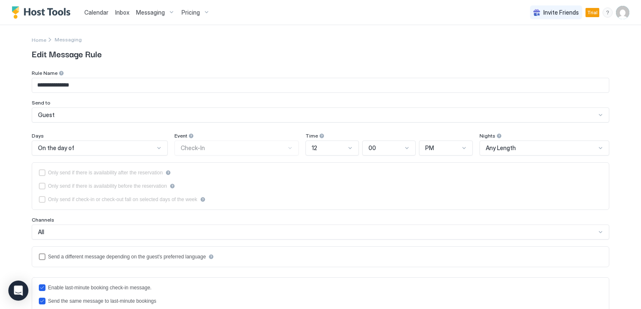
click at [347, 149] on div at bounding box center [350, 147] width 7 height 7
click at [335, 213] on div "8" at bounding box center [333, 211] width 43 height 6
click at [461, 147] on div at bounding box center [464, 147] width 7 height 7
click at [442, 167] on div "AM" at bounding box center [446, 167] width 42 height 6
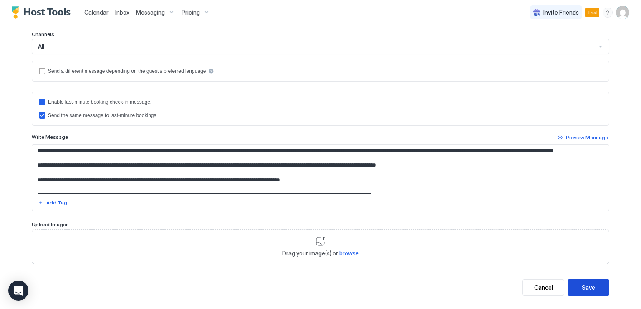
scroll to position [195, 0]
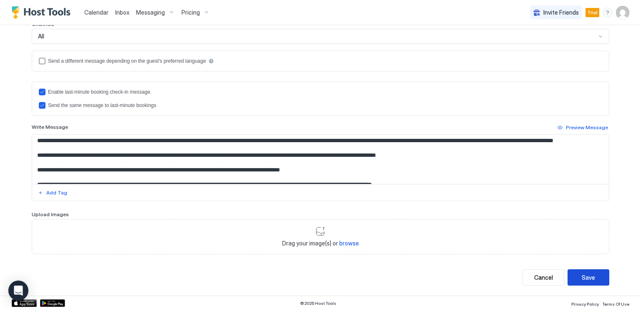
click at [588, 278] on div "Save" at bounding box center [588, 277] width 13 height 9
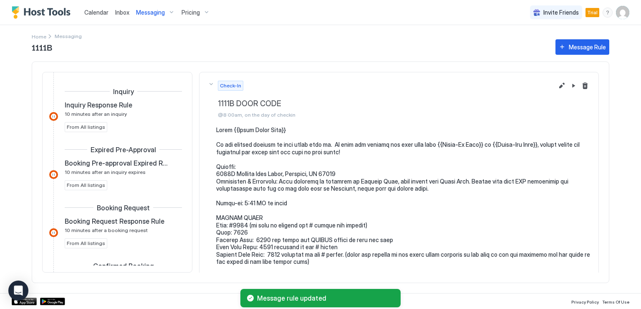
scroll to position [247, 0]
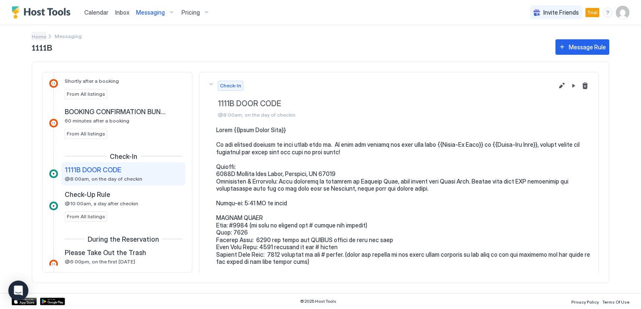
click at [37, 37] on span "Home" at bounding box center [39, 36] width 15 height 6
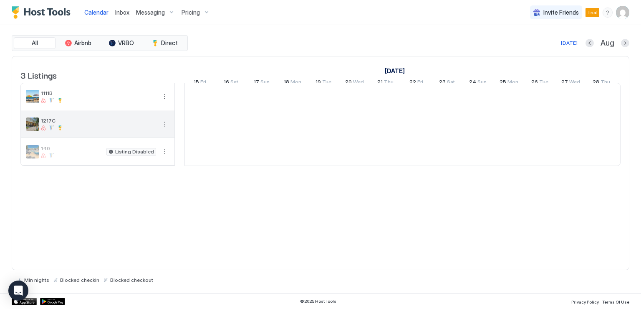
scroll to position [0, 464]
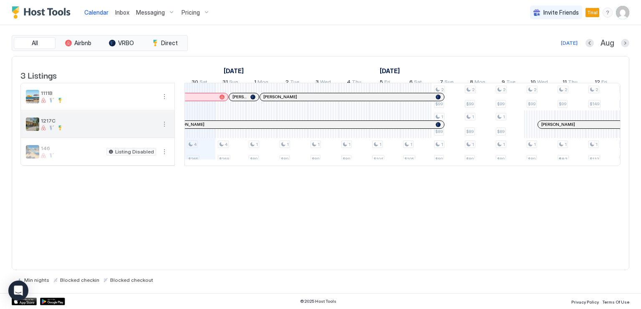
click at [165, 129] on button "More options" at bounding box center [165, 124] width 10 height 10
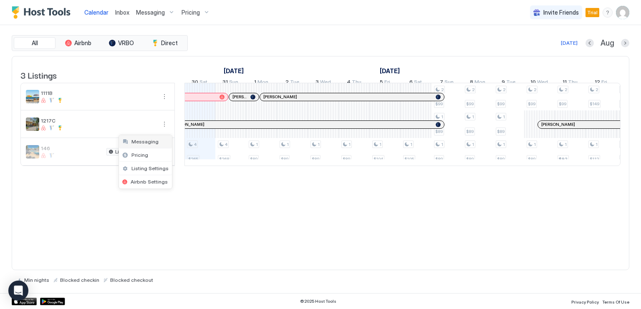
click at [151, 141] on span "Messaging" at bounding box center [145, 141] width 27 height 6
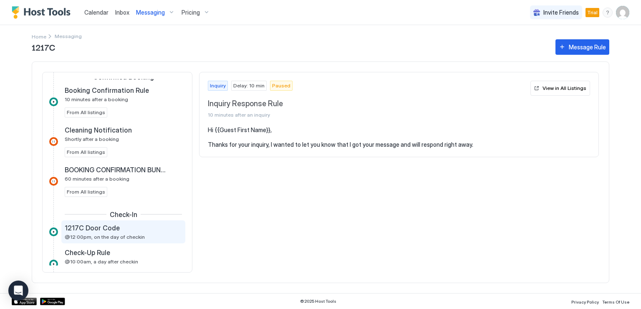
scroll to position [209, 0]
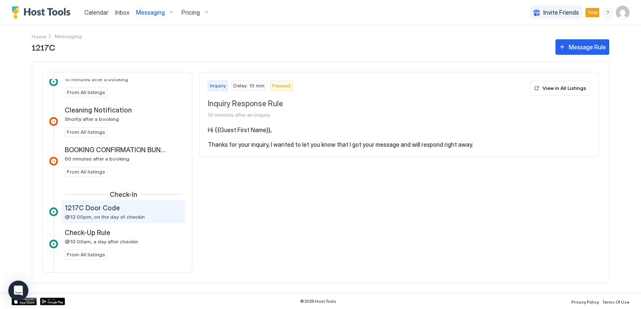
click at [120, 213] on span "@12:00pm, on the day of checkin" at bounding box center [105, 216] width 80 height 6
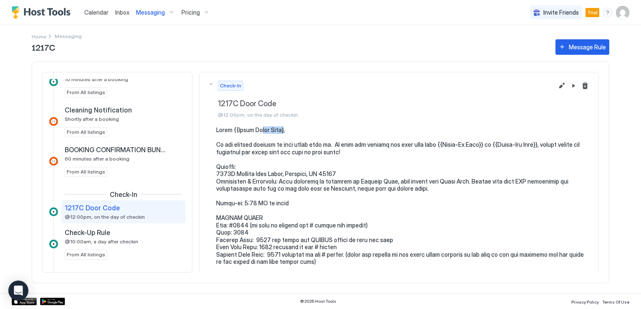
drag, startPoint x: 282, startPoint y: 131, endPoint x: 257, endPoint y: 129, distance: 25.2
drag, startPoint x: 230, startPoint y: 129, endPoint x: 289, endPoint y: 131, distance: 58.5
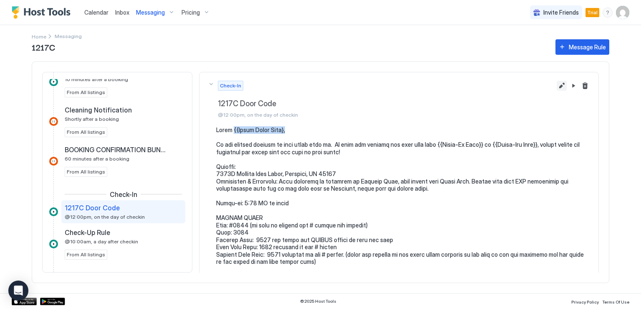
click at [557, 86] on button "Edit message rule" at bounding box center [562, 86] width 10 height 10
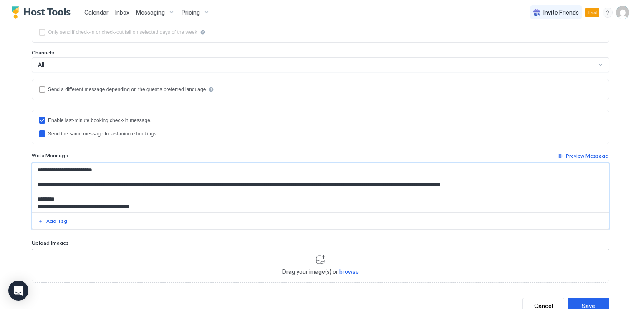
drag, startPoint x: 47, startPoint y: 169, endPoint x: 104, endPoint y: 168, distance: 56.4
click at [104, 168] on textarea "Input Field" at bounding box center [320, 187] width 577 height 49
type textarea "**********"
click at [58, 221] on div "Add Tag" at bounding box center [56, 221] width 21 height 8
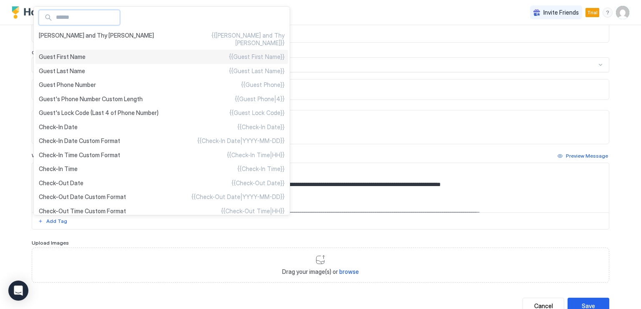
click at [78, 53] on span "Guest First Name" at bounding box center [62, 57] width 47 height 8
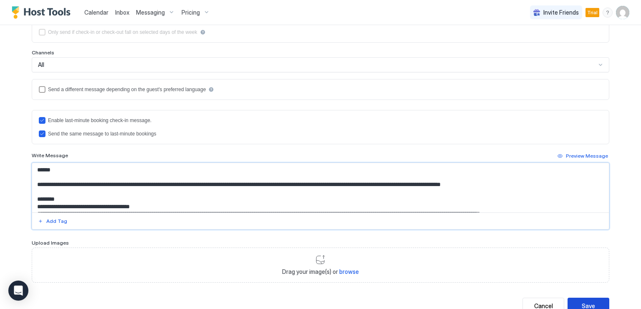
click at [582, 303] on div "Save" at bounding box center [588, 305] width 13 height 9
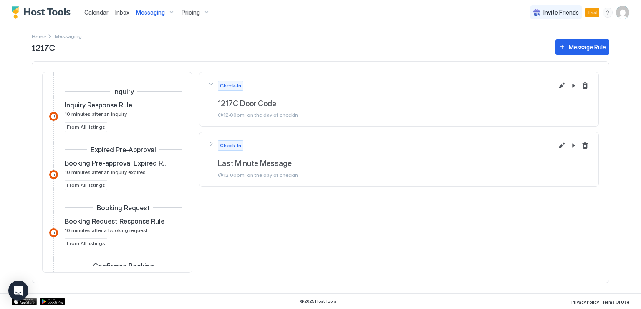
scroll to position [247, 0]
